Goal: Transaction & Acquisition: Purchase product/service

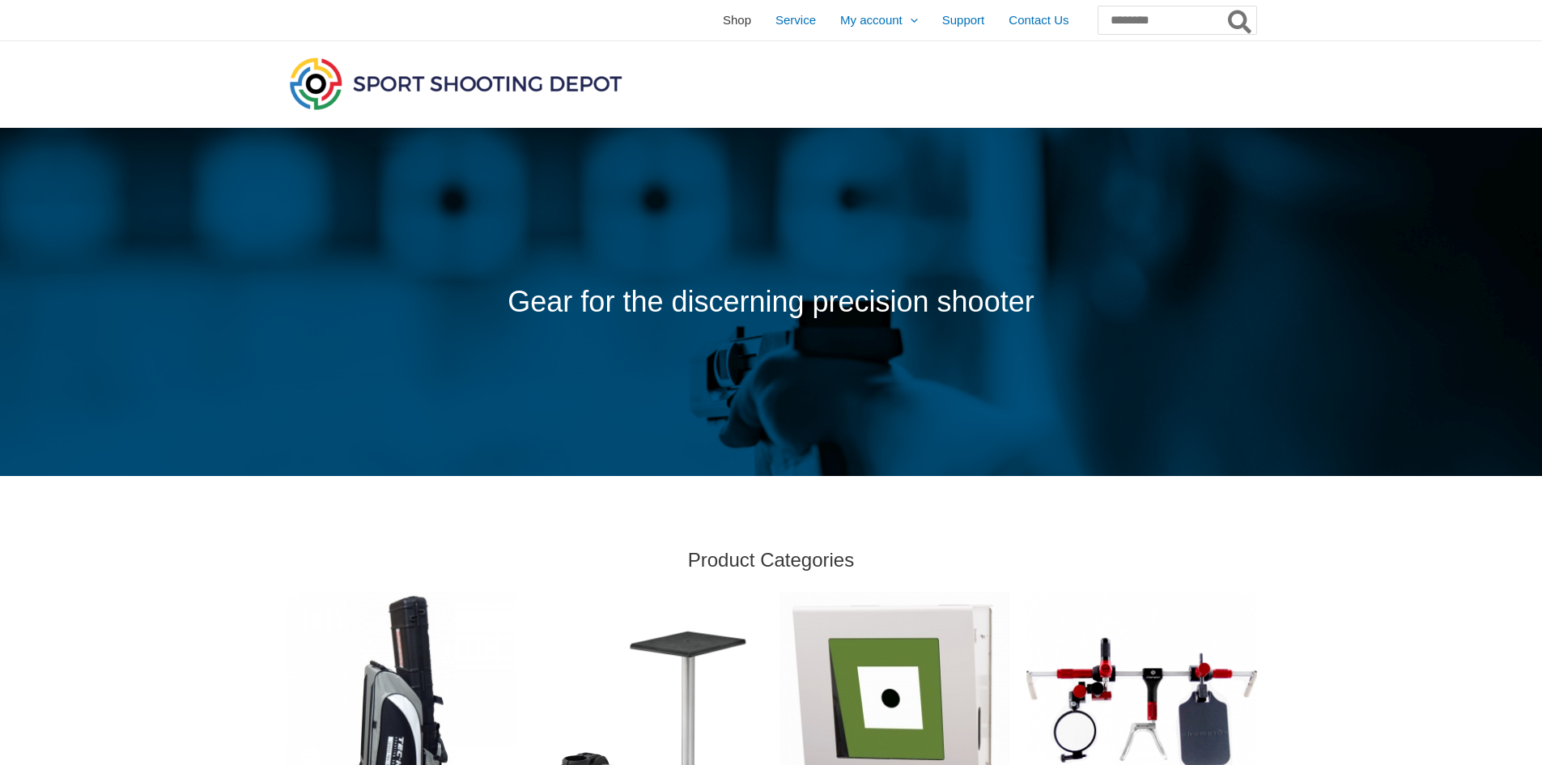
click at [723, 26] on span "Shop" at bounding box center [737, 20] width 28 height 40
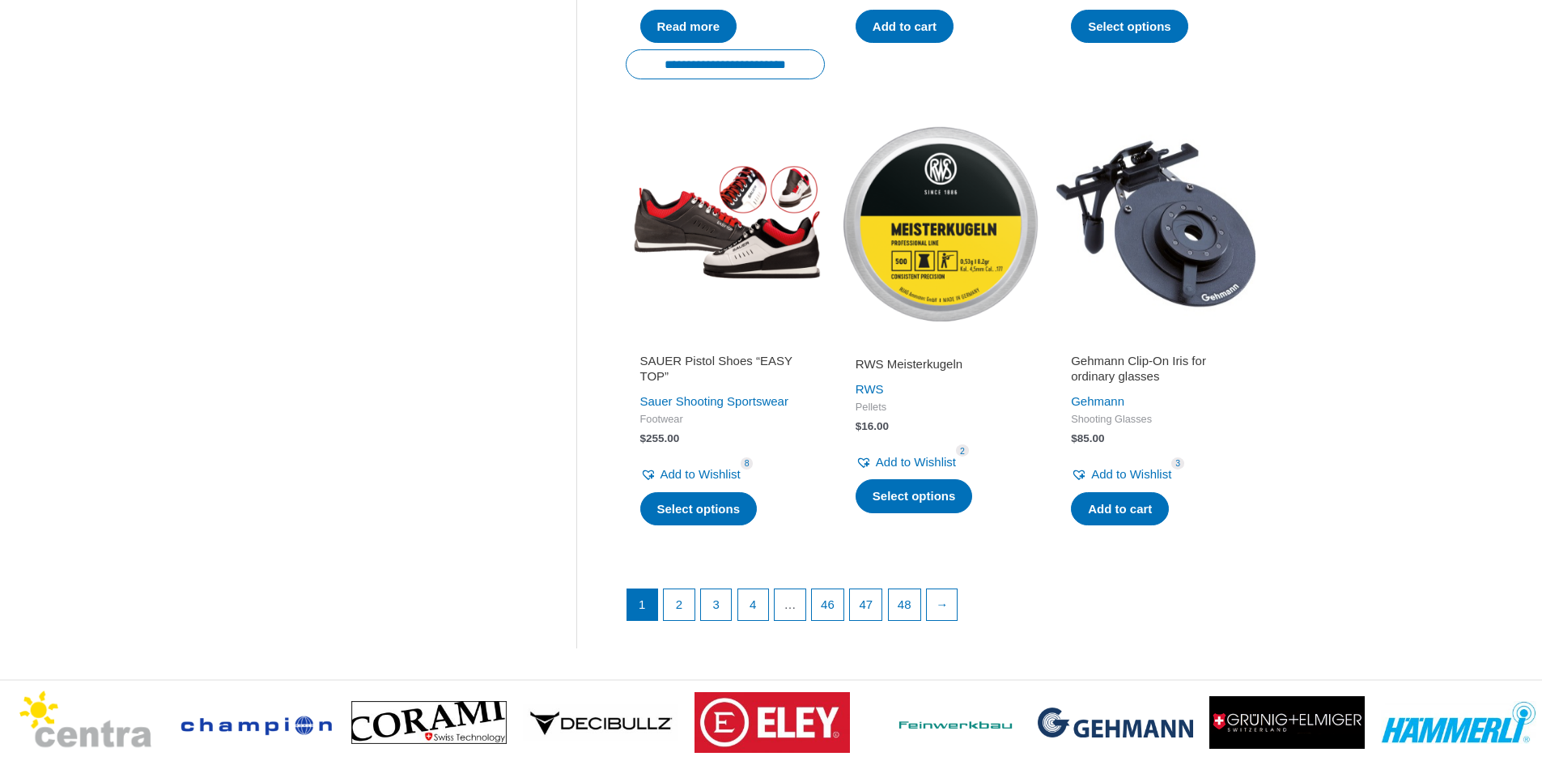
scroll to position [2023, 0]
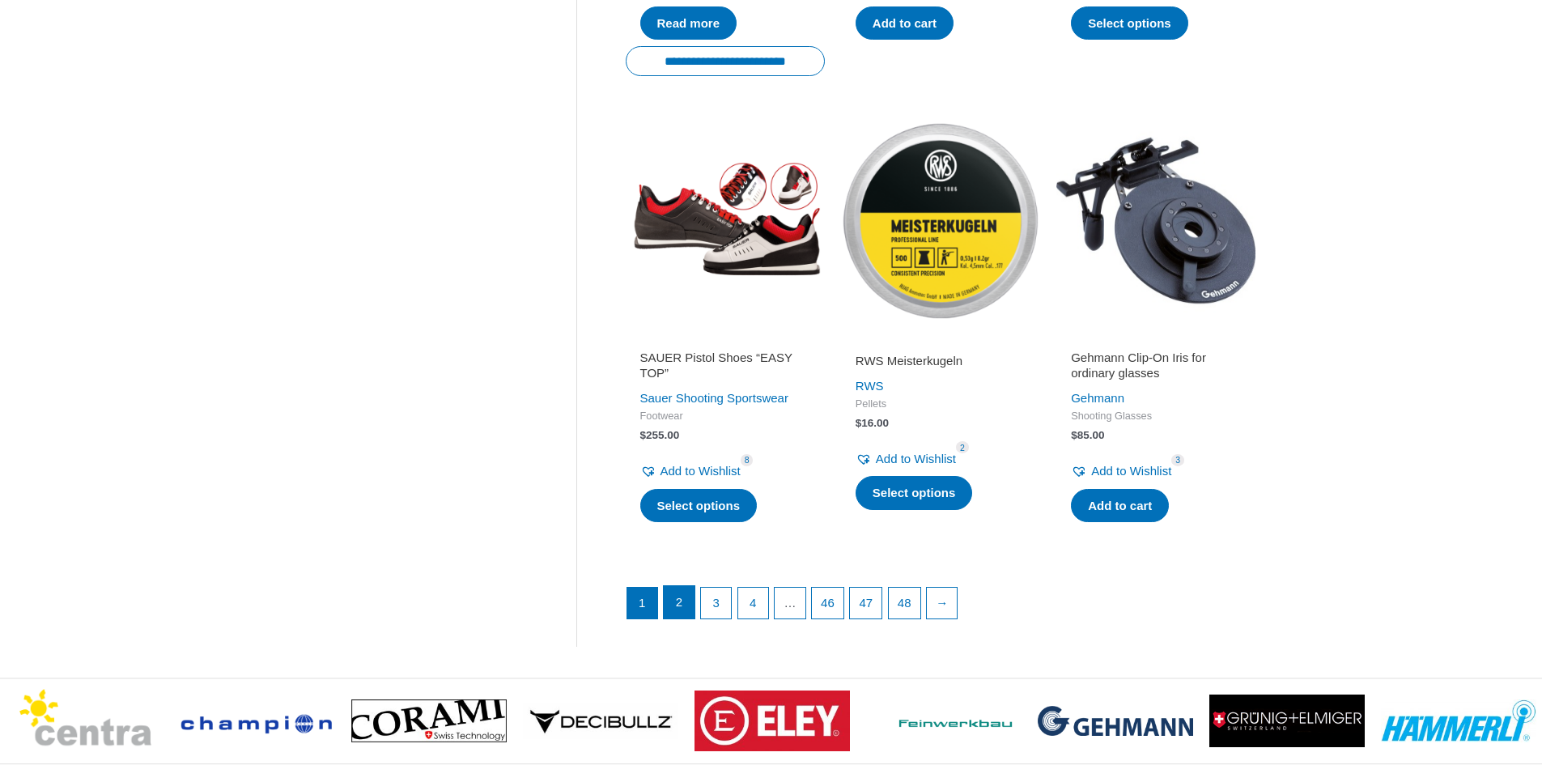
drag, startPoint x: 681, startPoint y: 595, endPoint x: 687, endPoint y: 601, distance: 8.6
click at [681, 595] on link "2" at bounding box center [679, 602] width 31 height 32
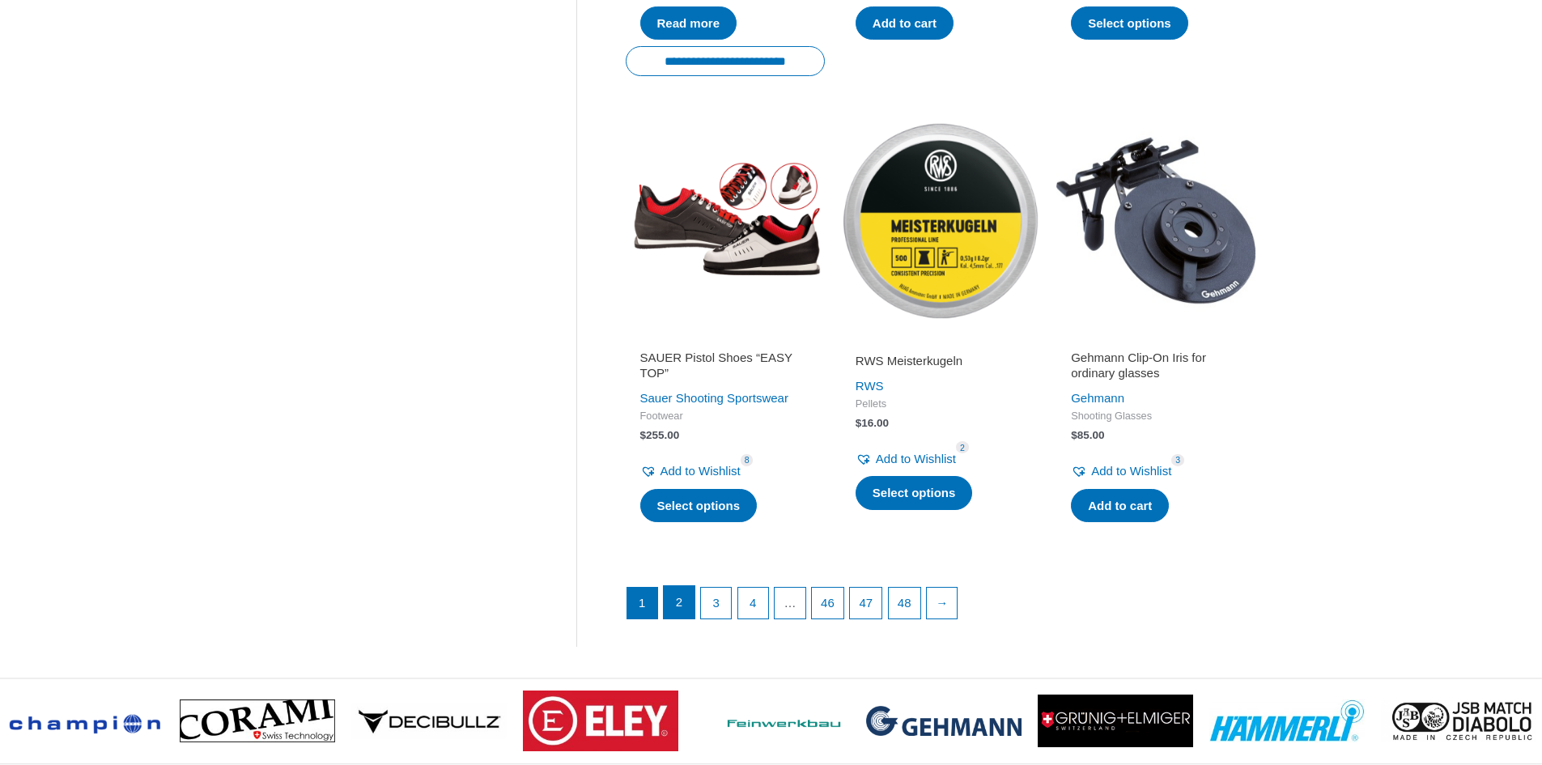
click at [672, 604] on link "2" at bounding box center [679, 602] width 31 height 32
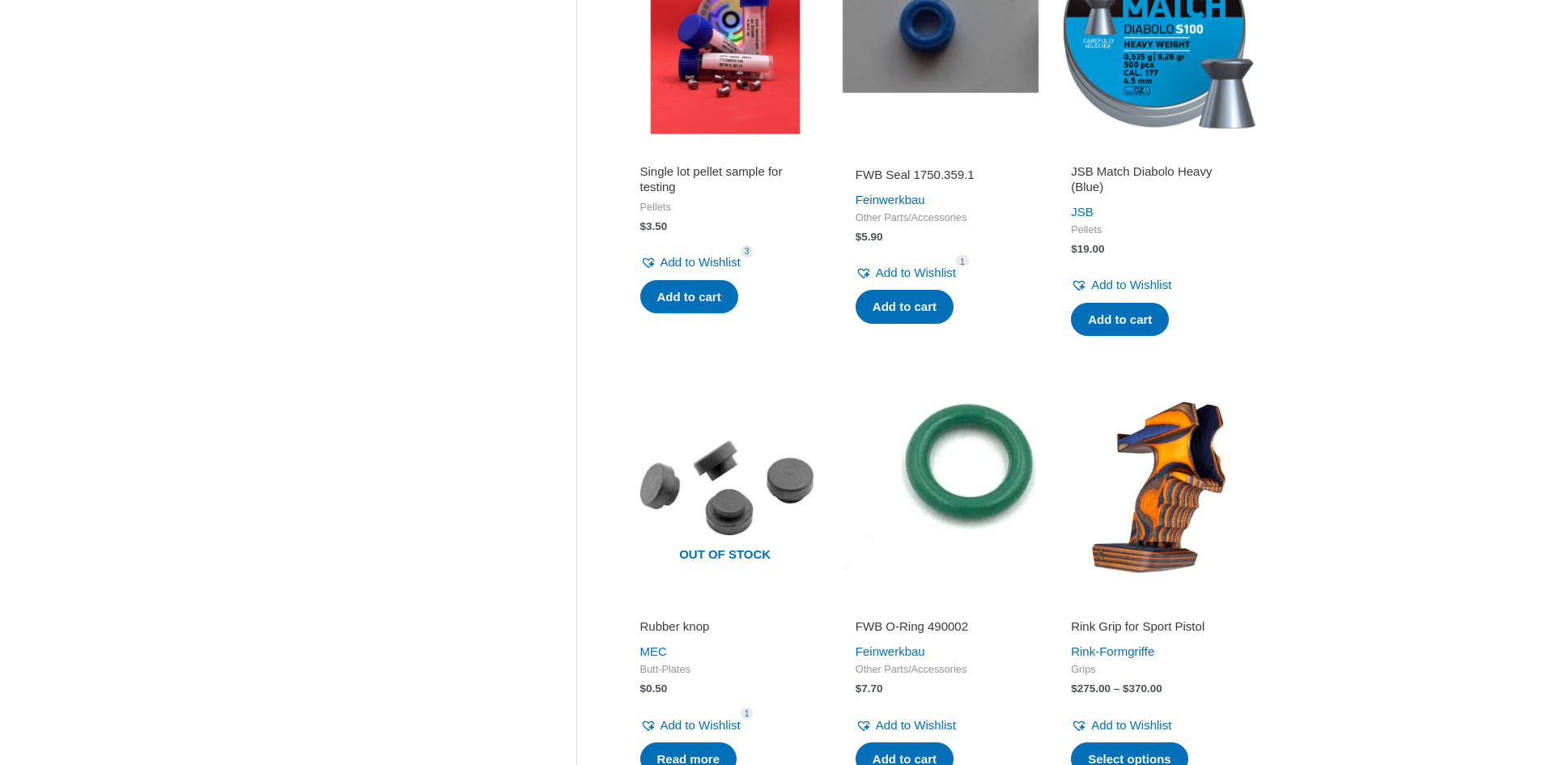
scroll to position [0, 0]
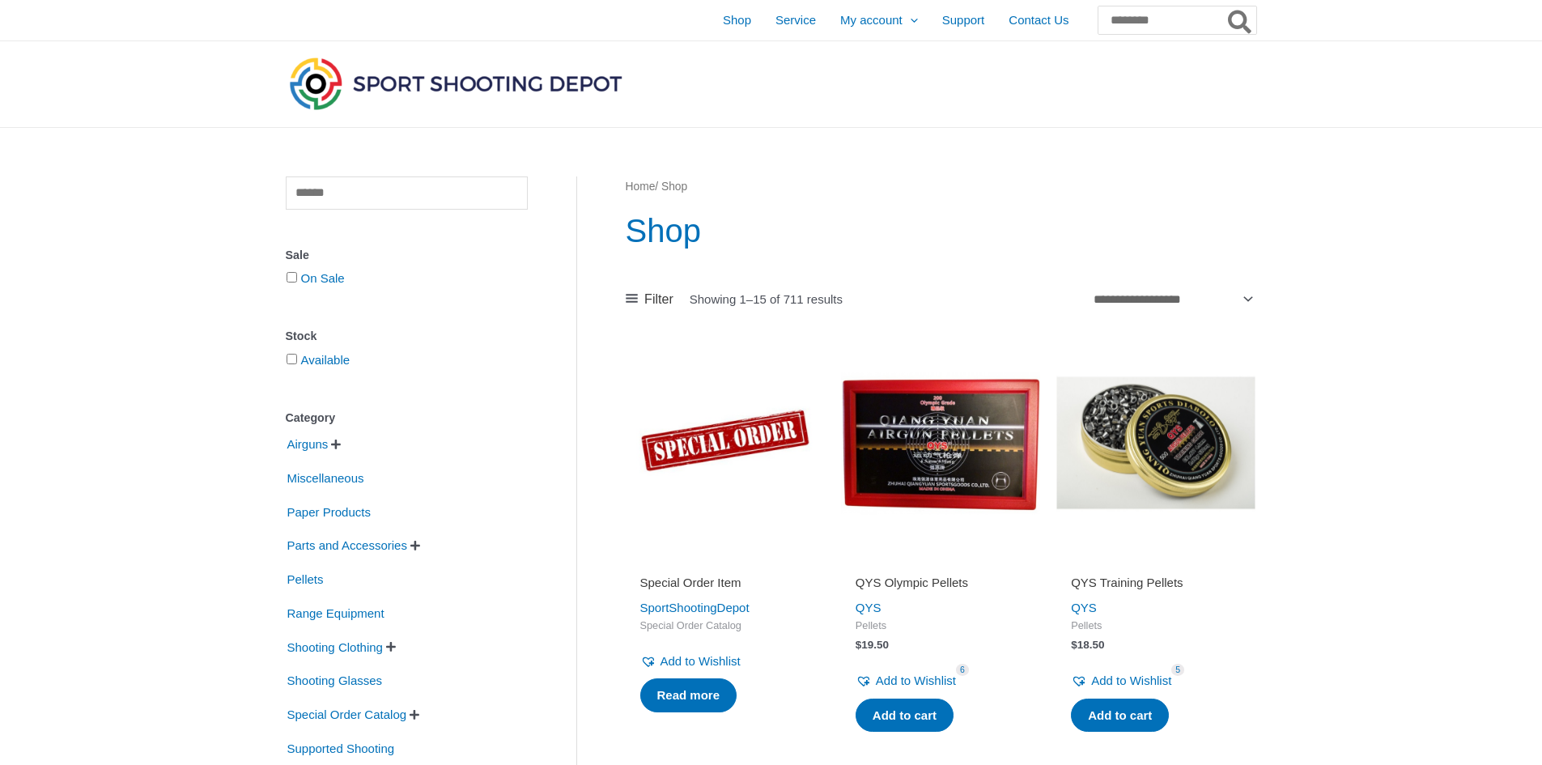
drag, startPoint x: 1285, startPoint y: 532, endPoint x: 1323, endPoint y: 332, distance: 203.5
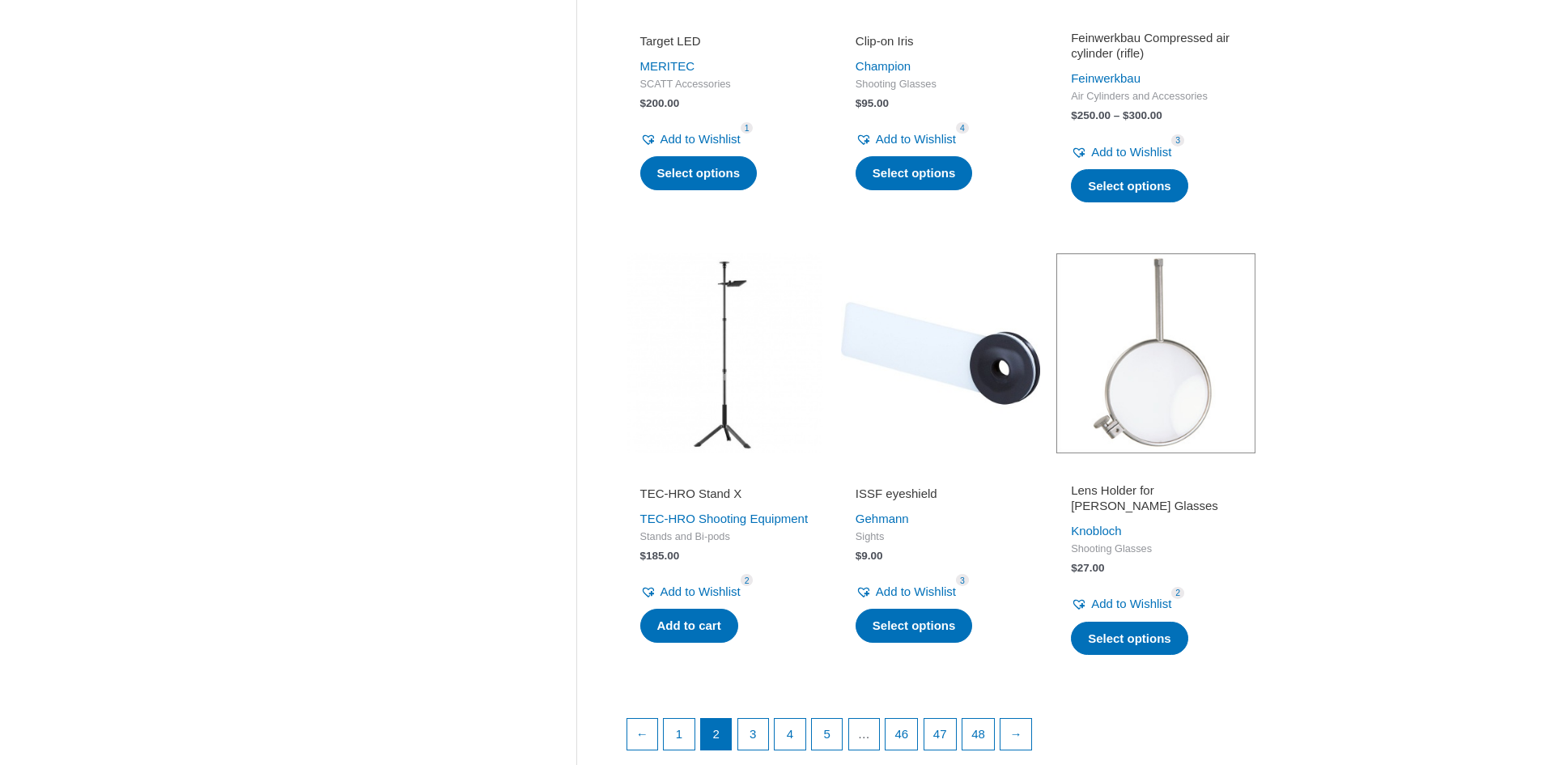
scroll to position [2023, 0]
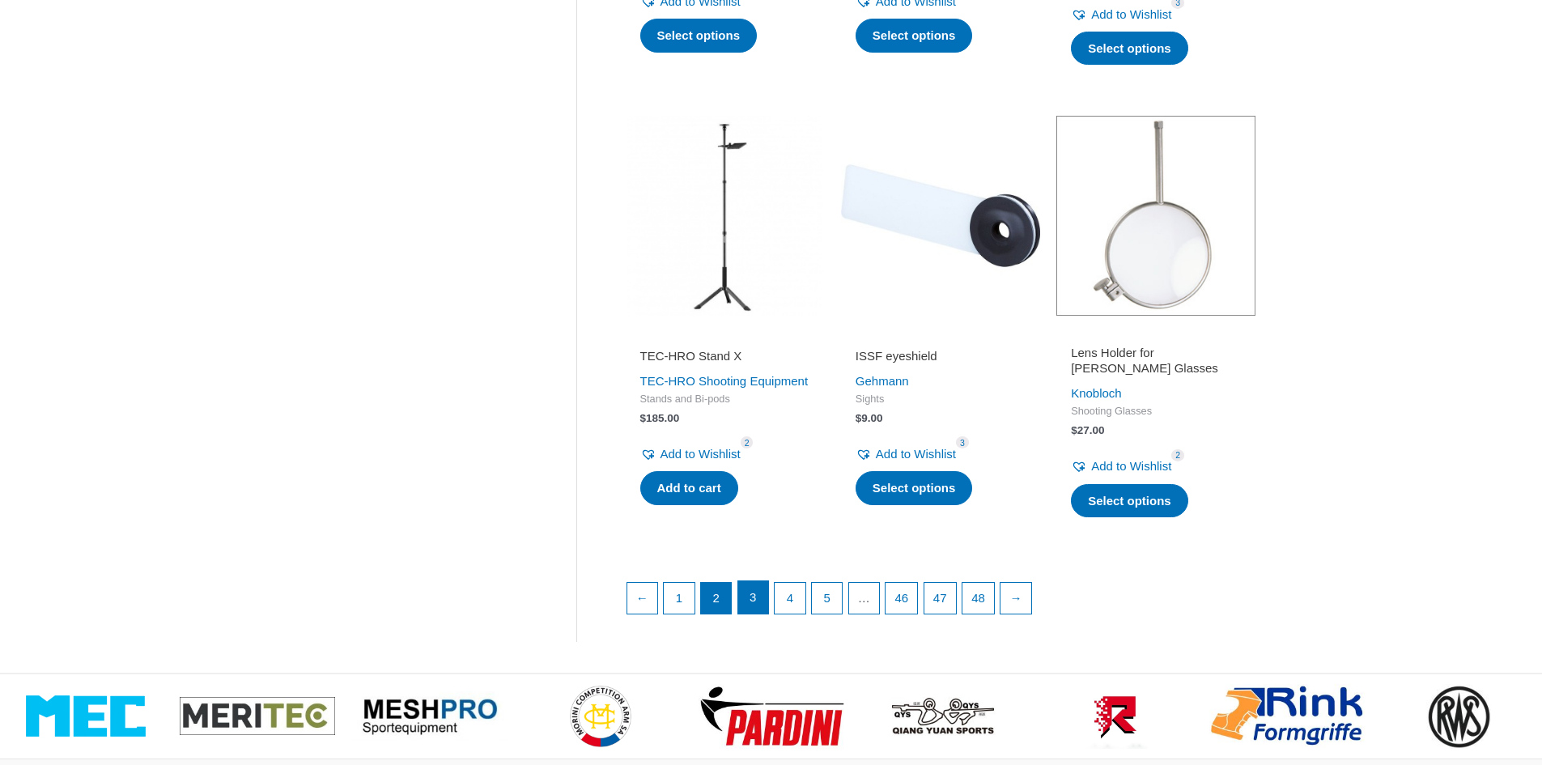
click at [745, 596] on link "3" at bounding box center [753, 597] width 31 height 32
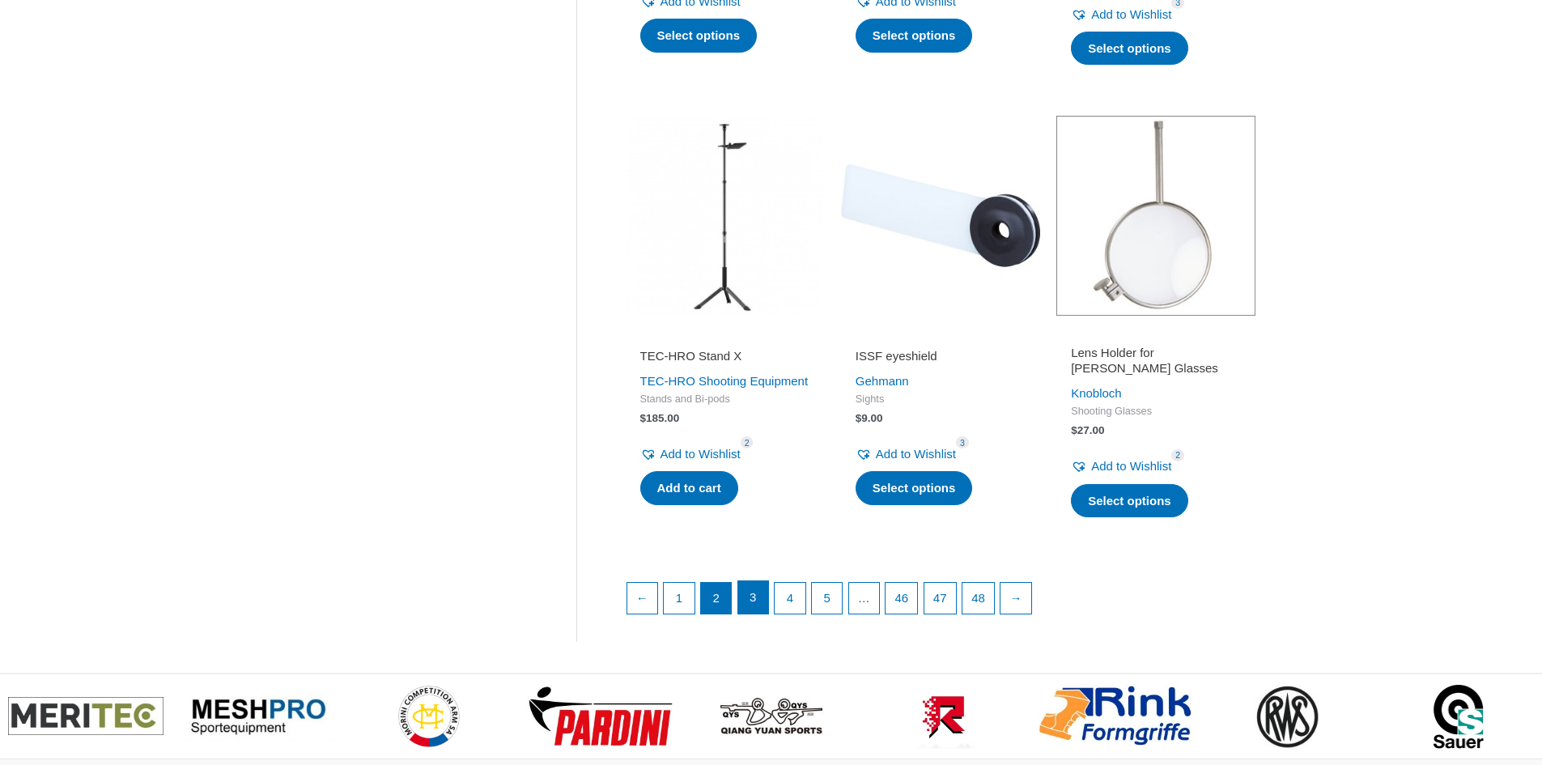
click at [759, 608] on link "3" at bounding box center [753, 597] width 31 height 32
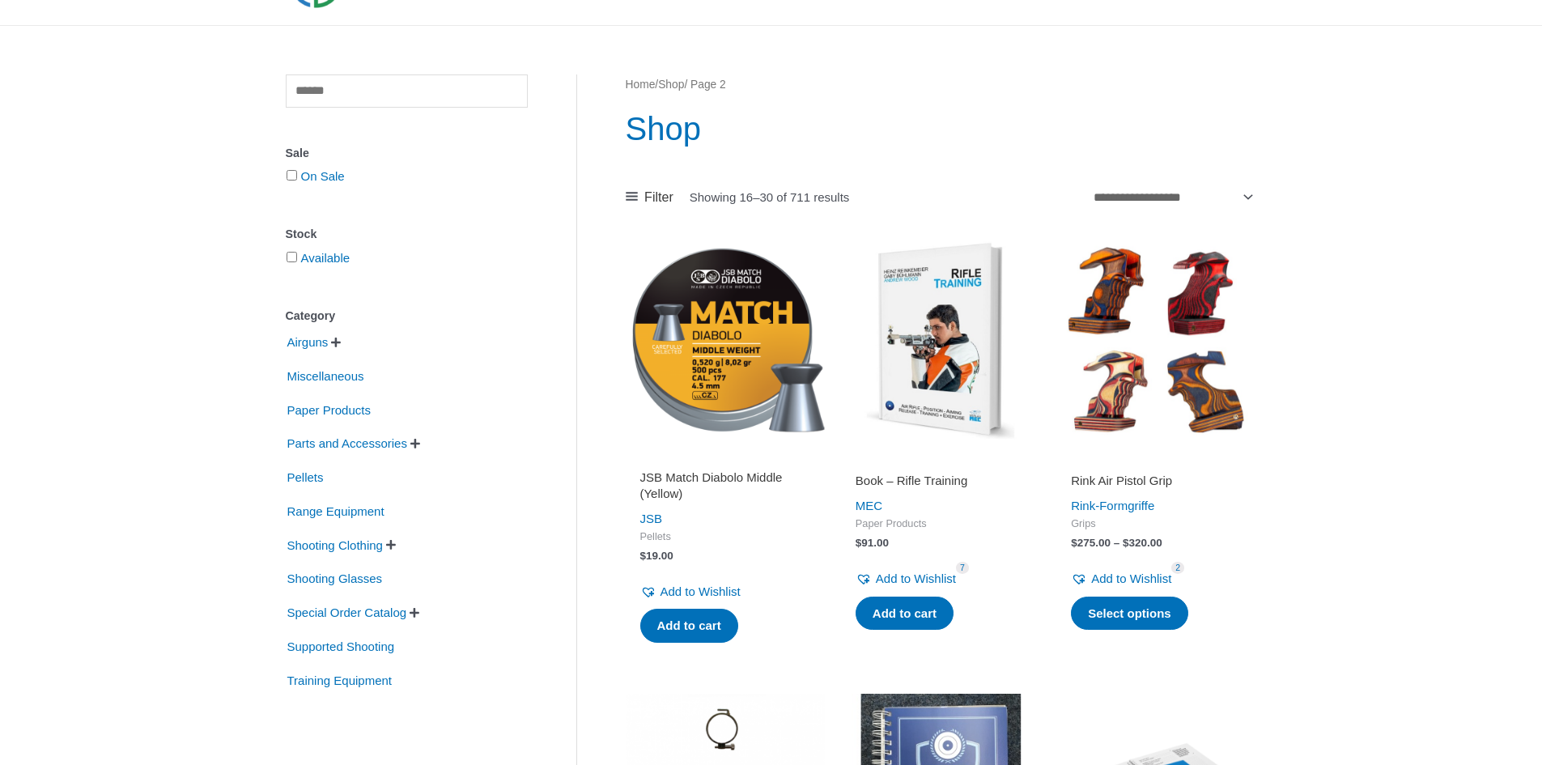
scroll to position [0, 0]
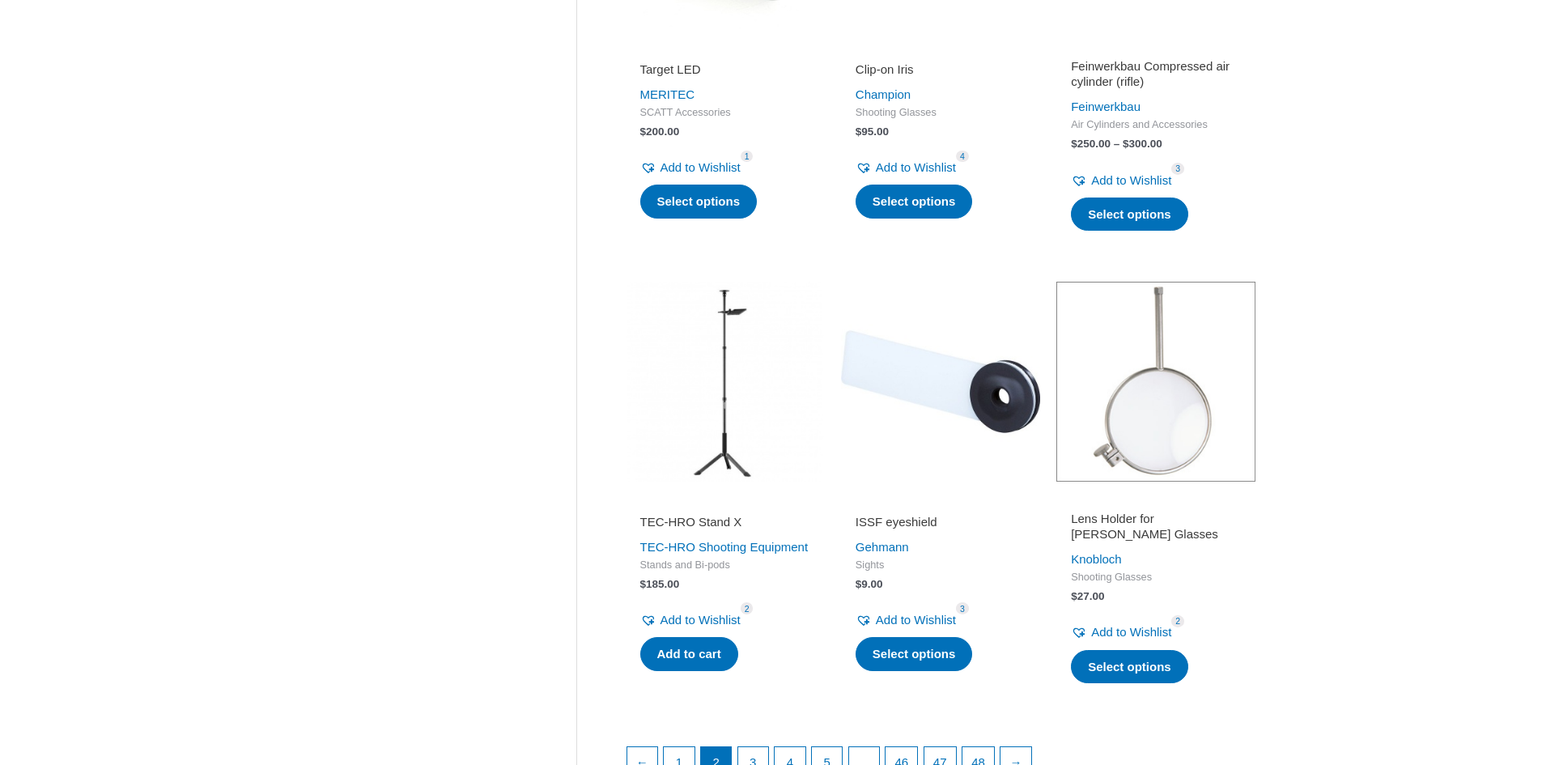
scroll to position [1861, 0]
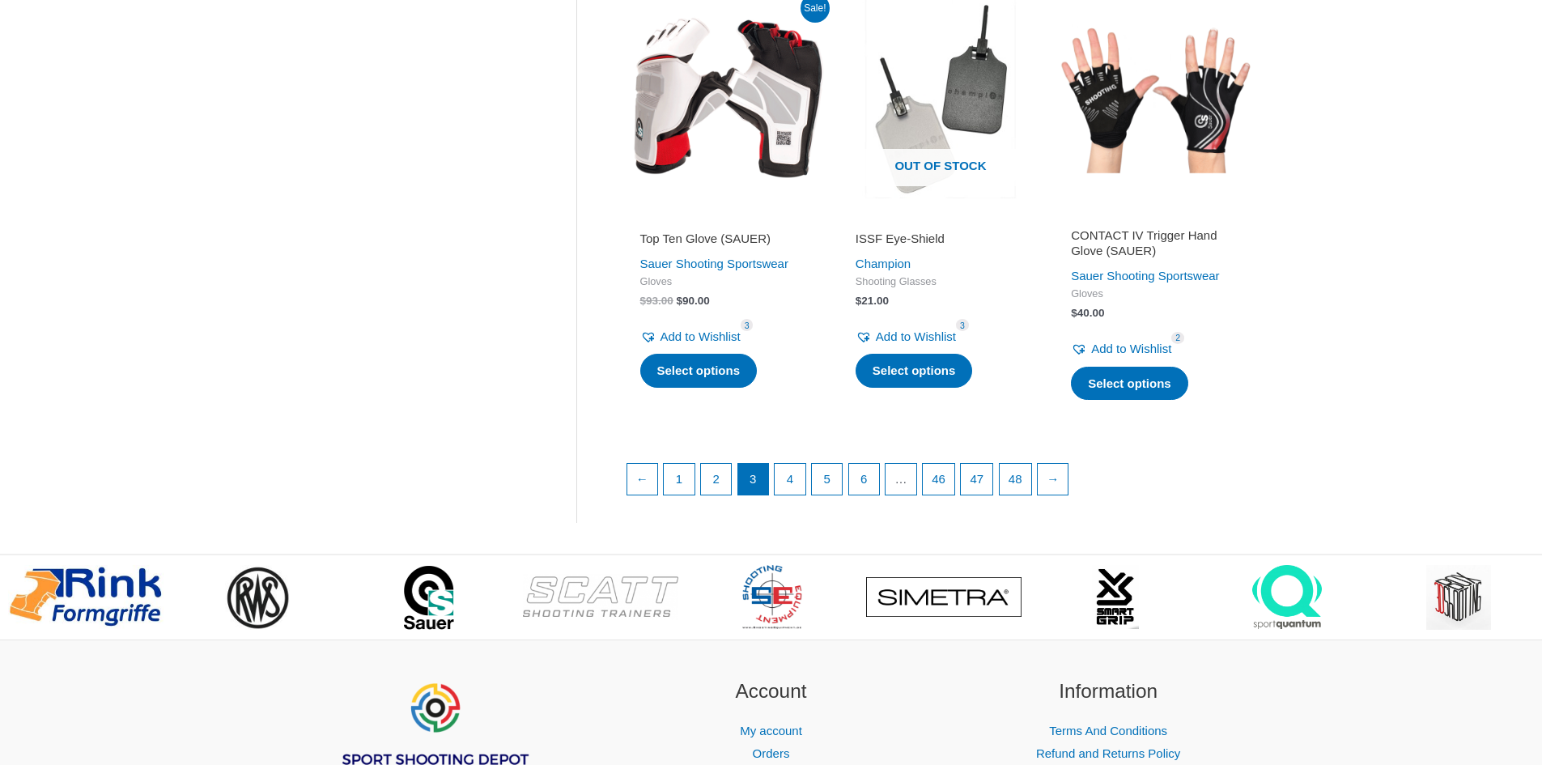
scroll to position [2185, 0]
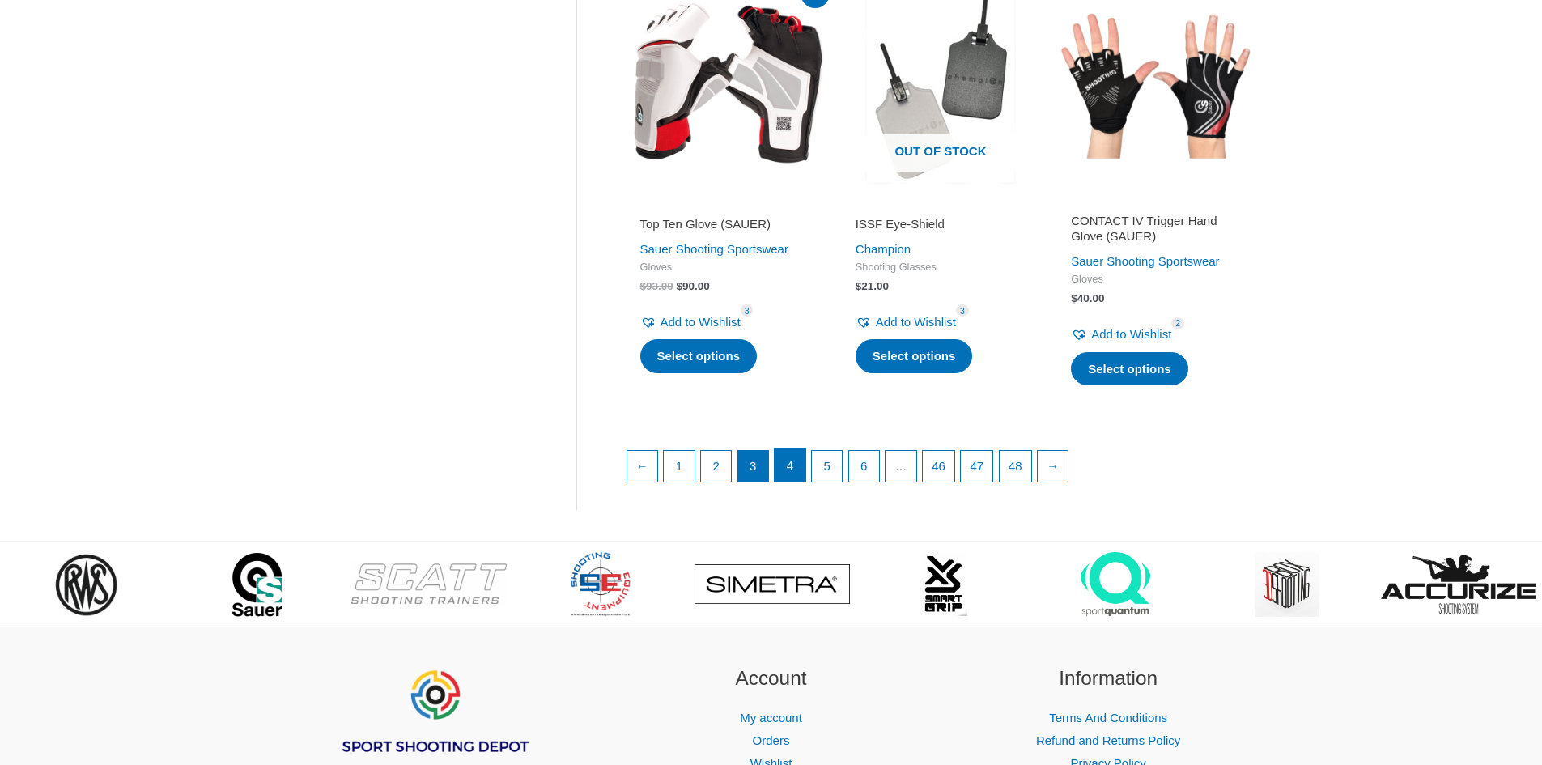
click at [790, 481] on link "4" at bounding box center [789, 465] width 31 height 32
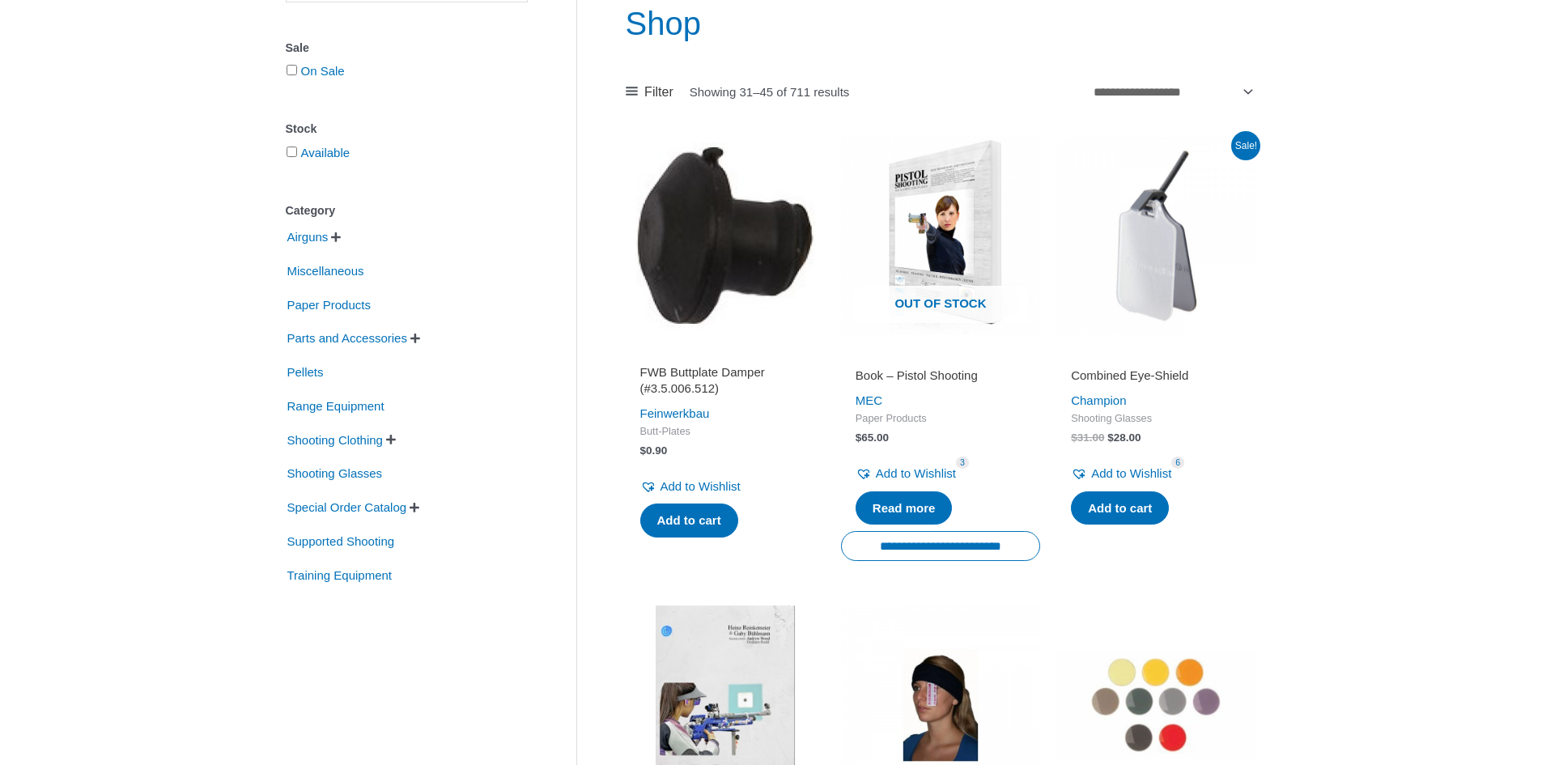
scroll to position [0, 0]
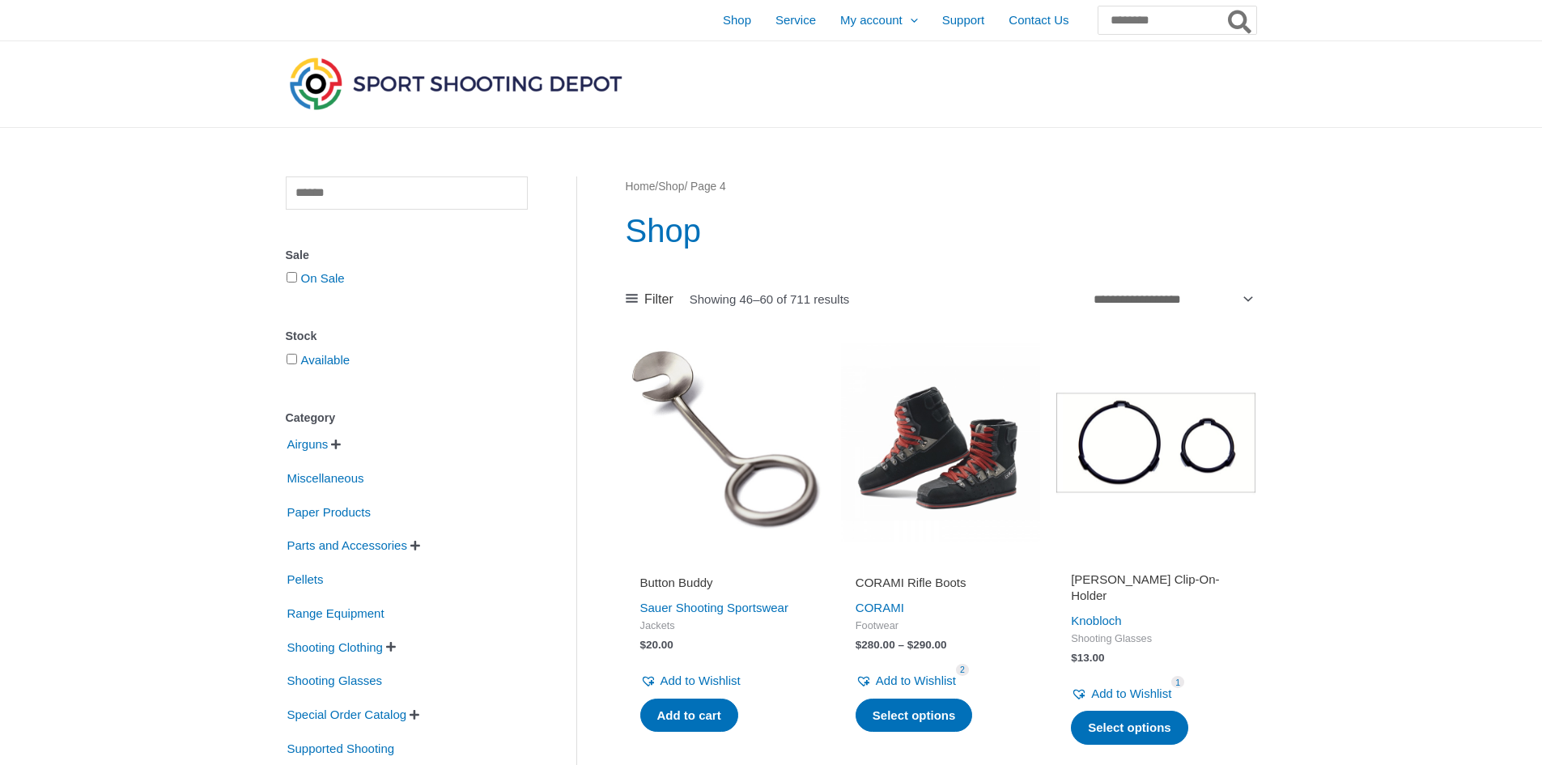
drag, startPoint x: 1356, startPoint y: 452, endPoint x: 1336, endPoint y: 227, distance: 225.1
